Goal: Task Accomplishment & Management: Use online tool/utility

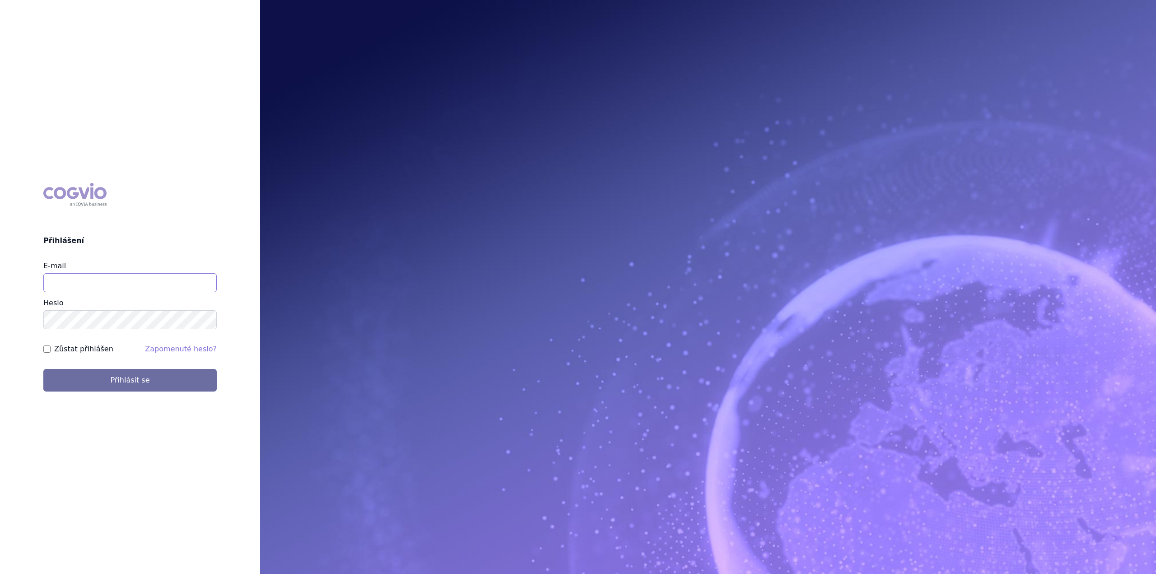
click at [101, 279] on input "E-mail" at bounding box center [129, 282] width 173 height 19
type input "[PERSON_NAME][EMAIL_ADDRESS][DOMAIN_NAME]"
click at [43, 369] on button "Přihlásit se" at bounding box center [129, 380] width 173 height 23
